Goal: Information Seeking & Learning: Learn about a topic

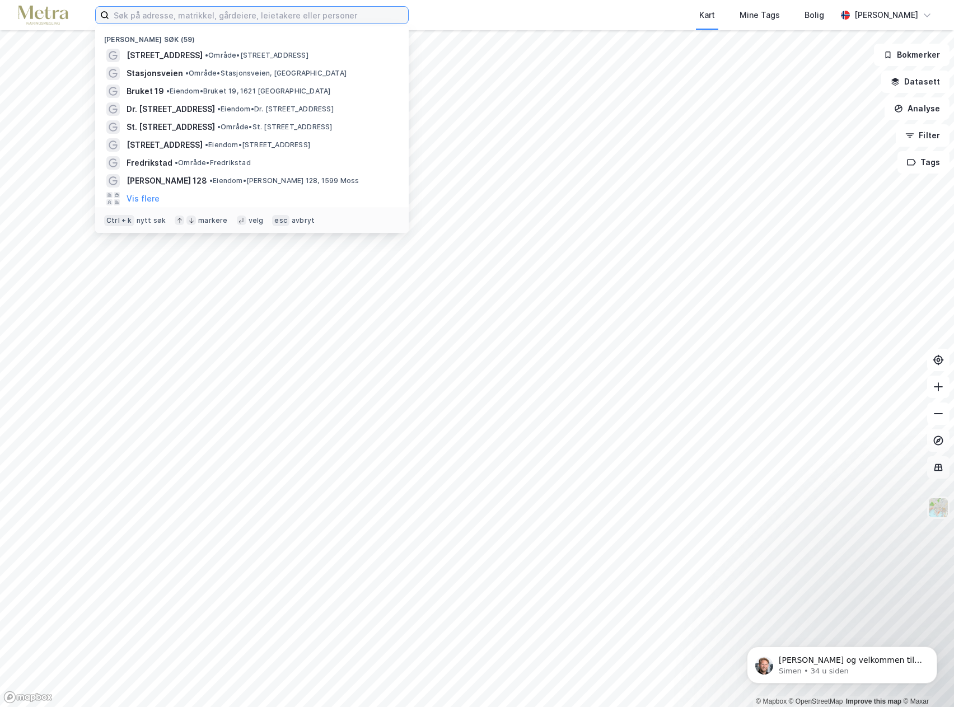
click at [173, 19] on input at bounding box center [258, 15] width 299 height 17
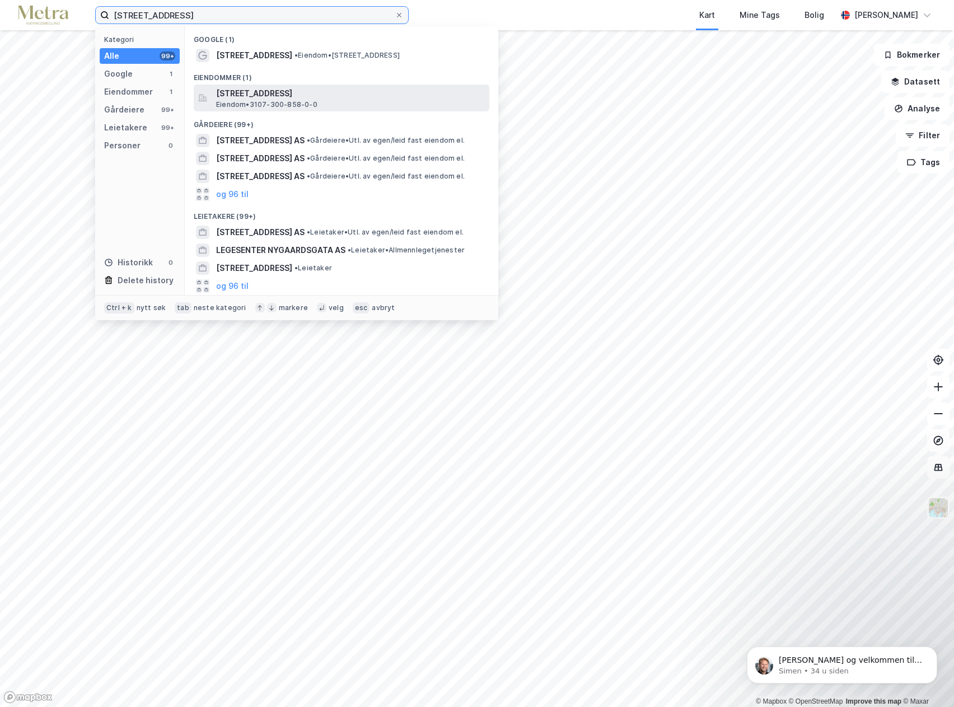
type input "[STREET_ADDRESS]"
click at [284, 101] on span "Eiendom • 3107-300-858-0-0" at bounding box center [266, 104] width 101 height 9
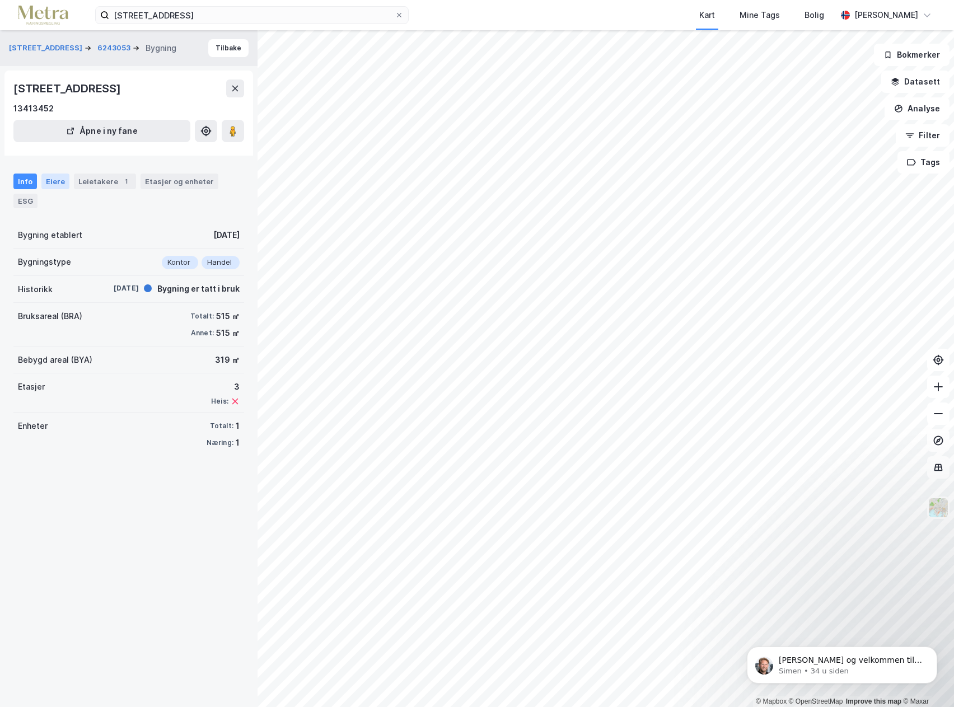
click at [56, 183] on div "Eiere" at bounding box center [55, 182] width 28 height 16
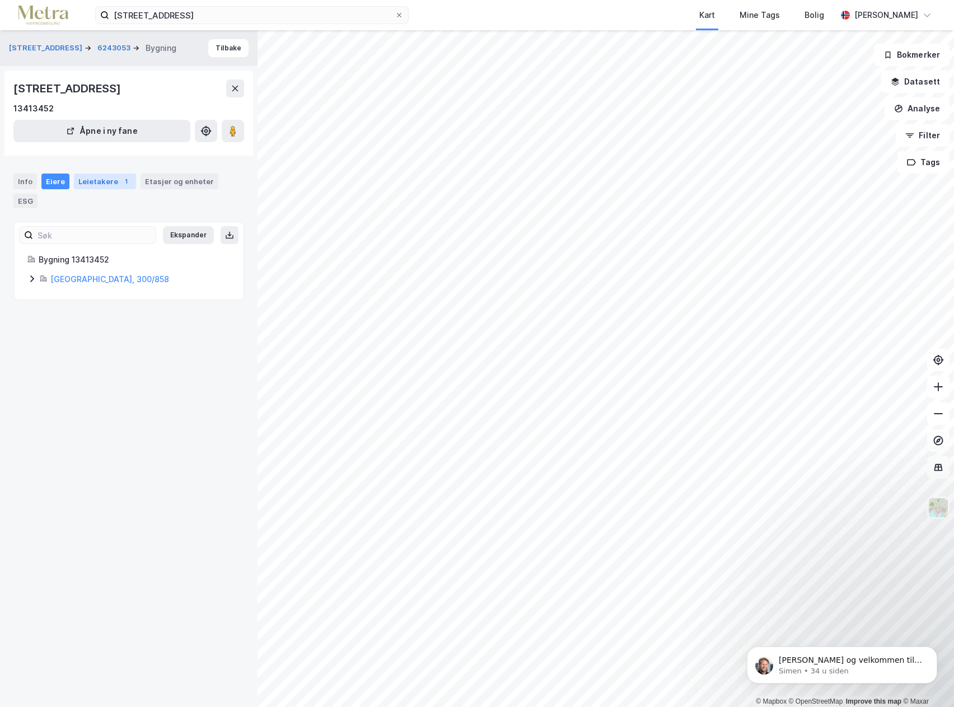
click at [87, 178] on div "Leietakere 1" at bounding box center [105, 182] width 62 height 16
